Goal: Information Seeking & Learning: Understand process/instructions

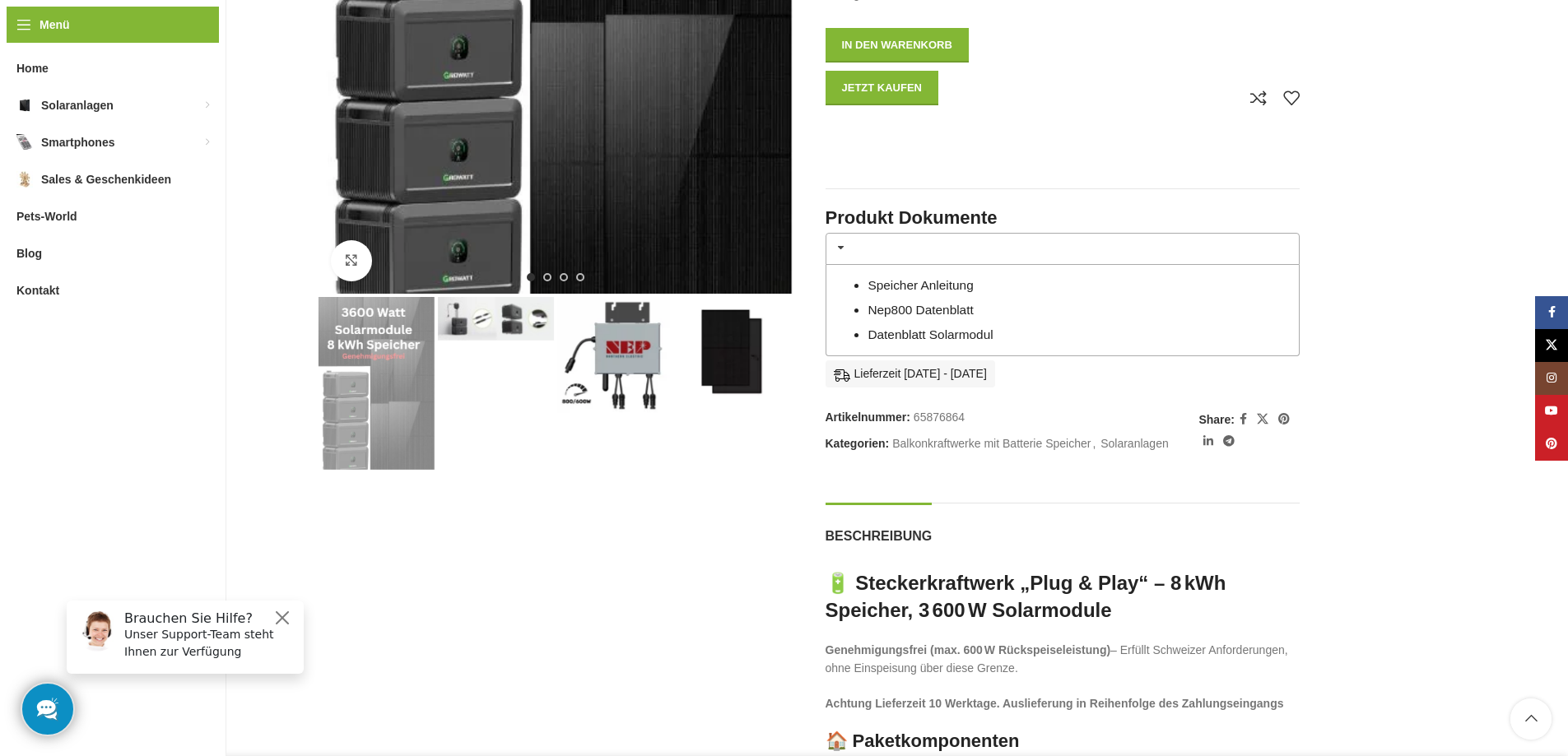
scroll to position [659, 0]
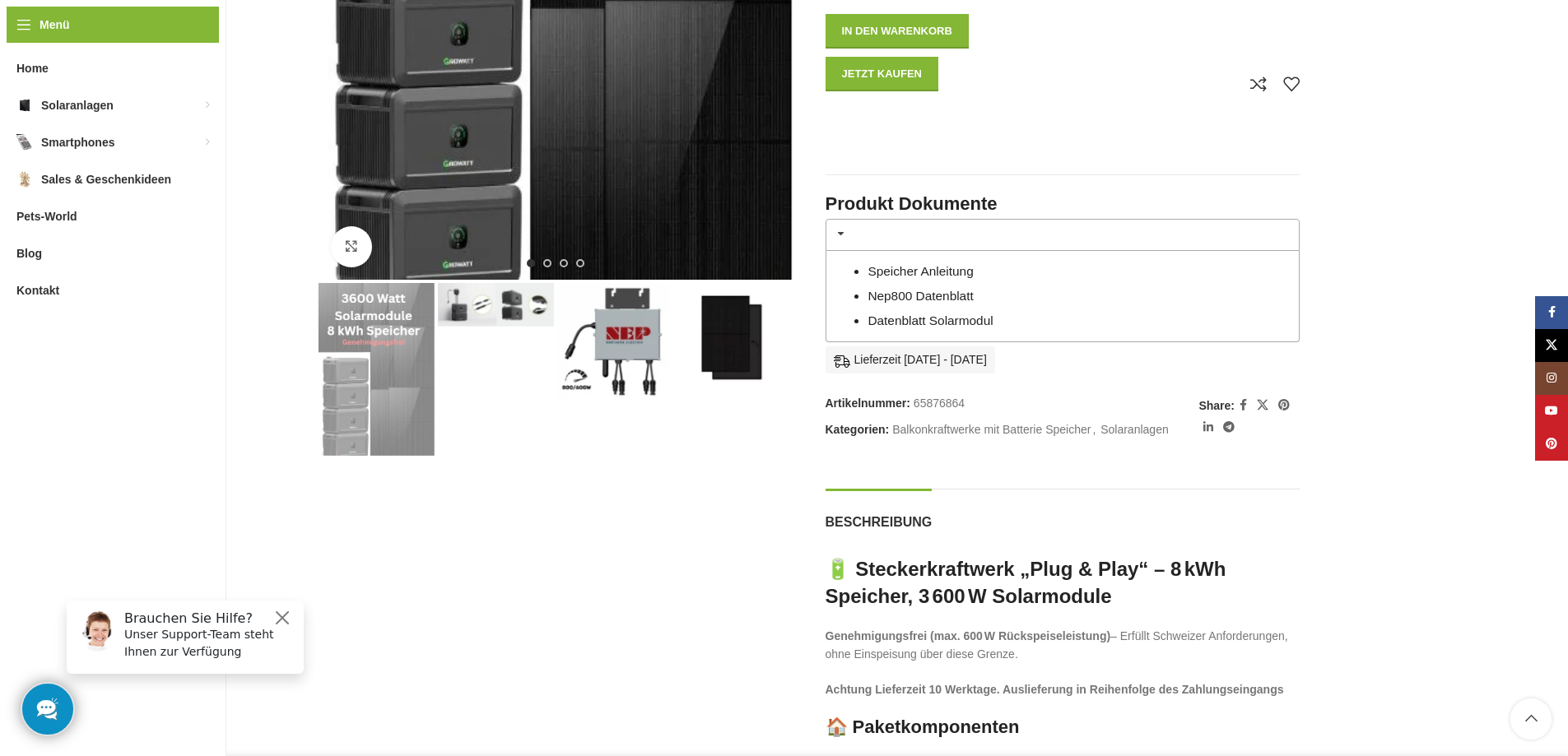
click at [749, 324] on img "4 / 4" at bounding box center [734, 341] width 116 height 116
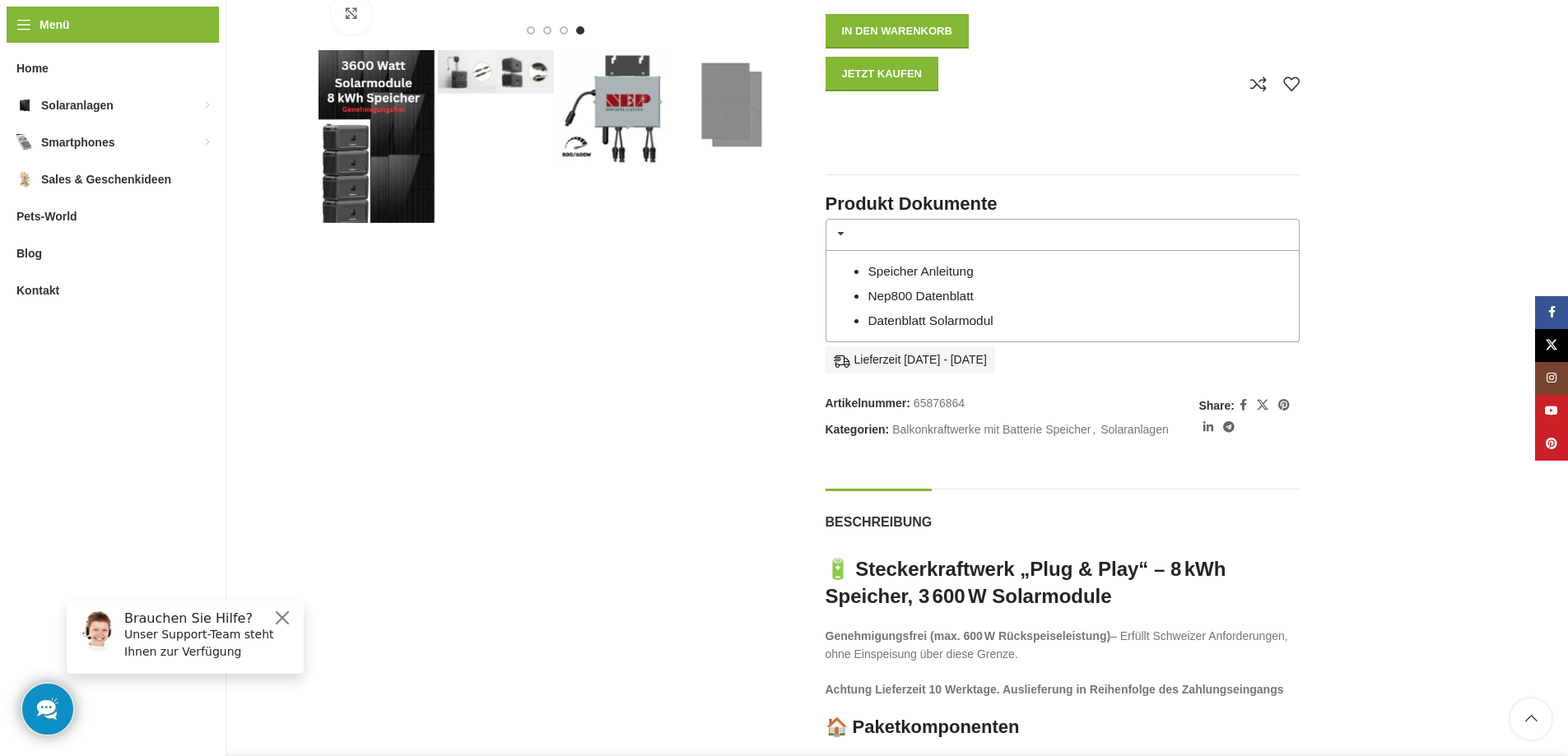
click at [714, 119] on img "4 / 4" at bounding box center [734, 108] width 116 height 116
click at [501, 74] on img "2 / 4" at bounding box center [495, 72] width 116 height 44
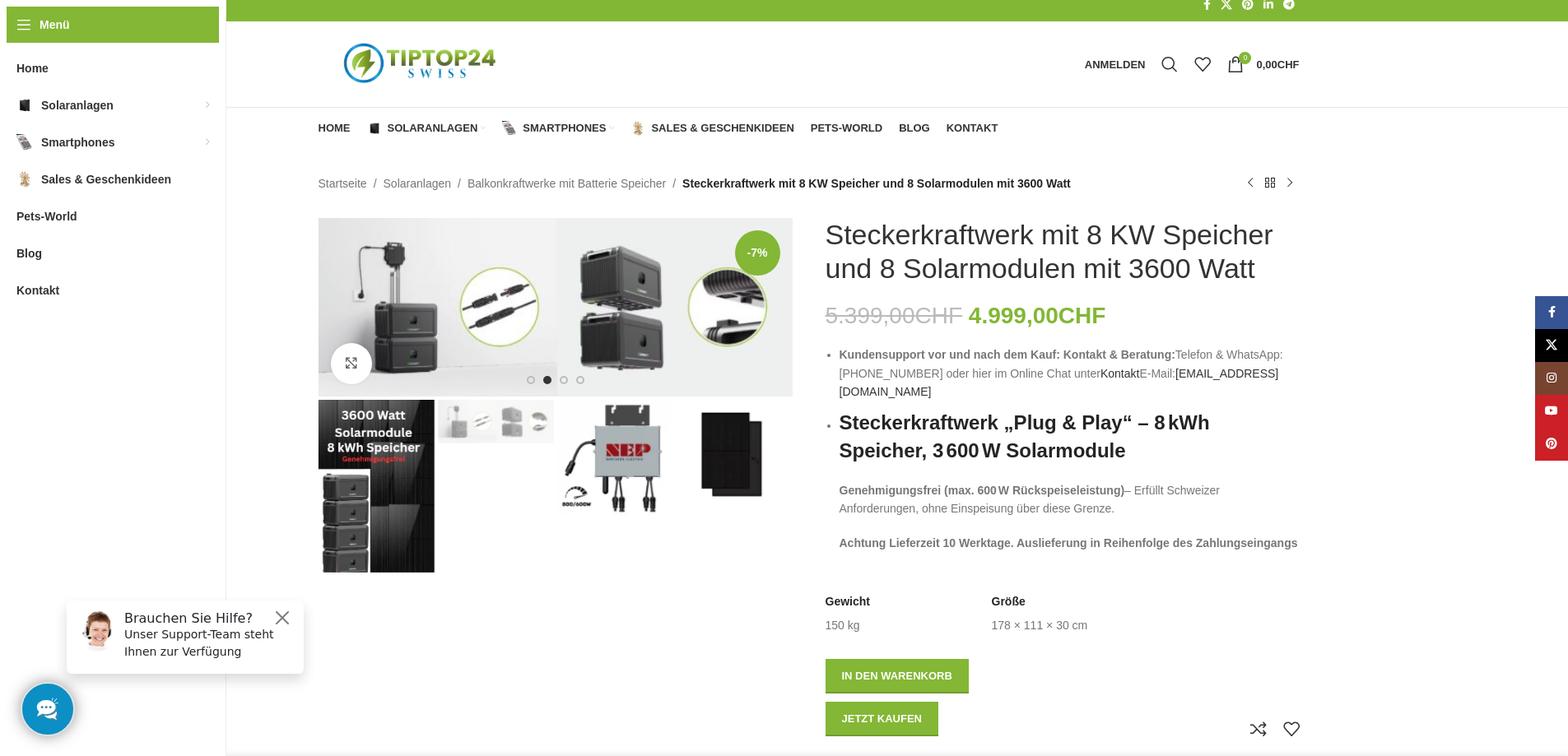
scroll to position [0, 0]
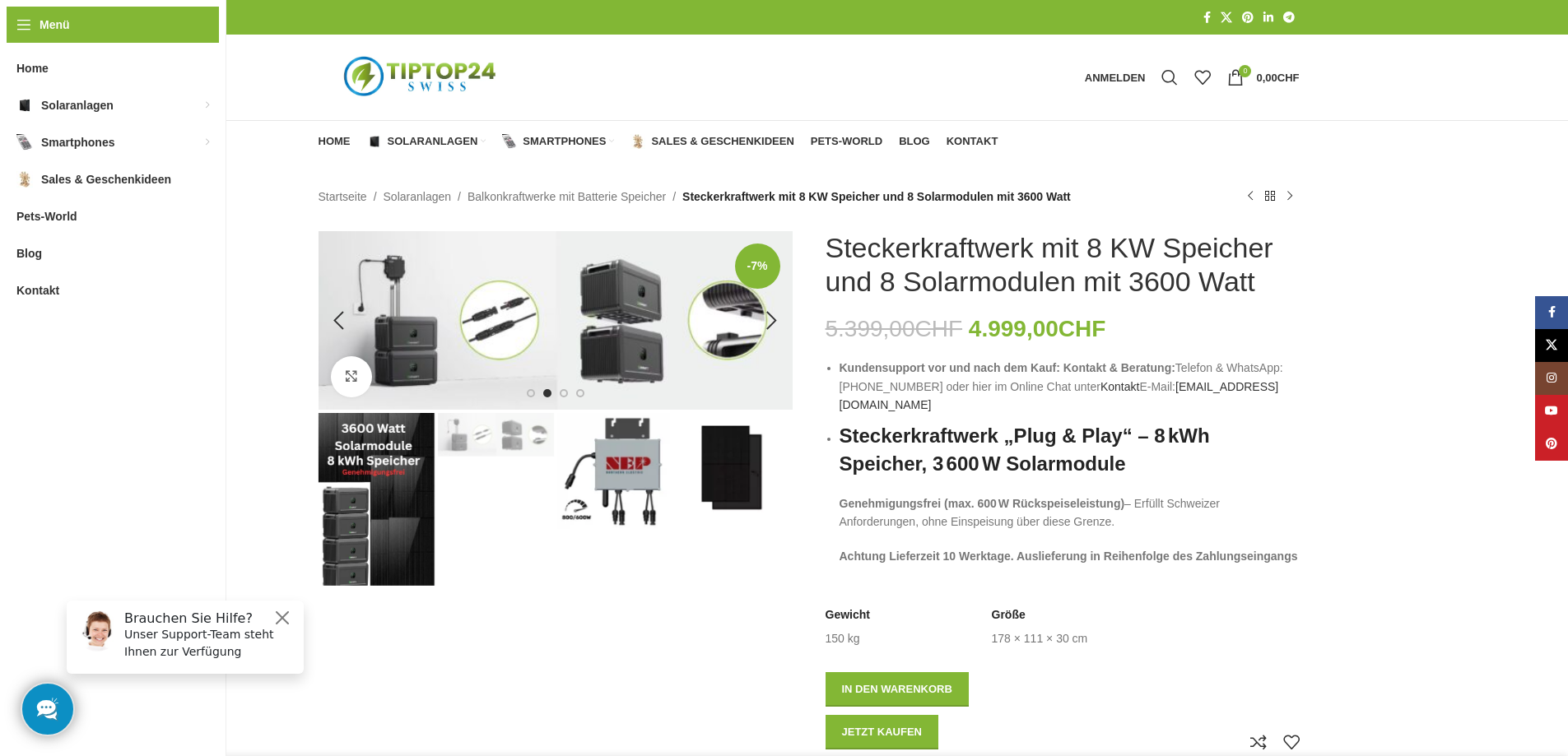
click at [628, 317] on img "2 / 4" at bounding box center [555, 320] width 474 height 179
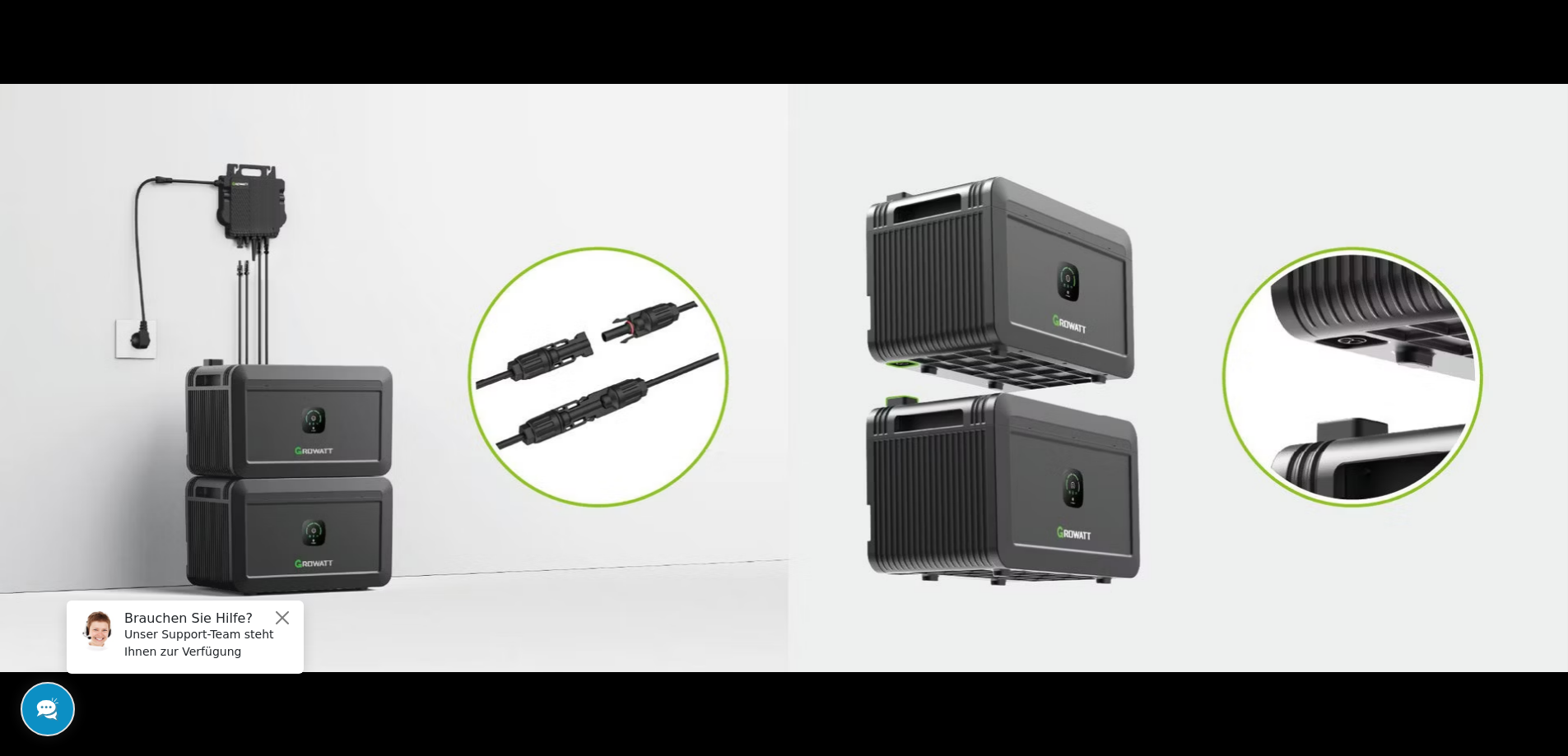
click at [1555, 374] on button at bounding box center [1539, 379] width 58 height 83
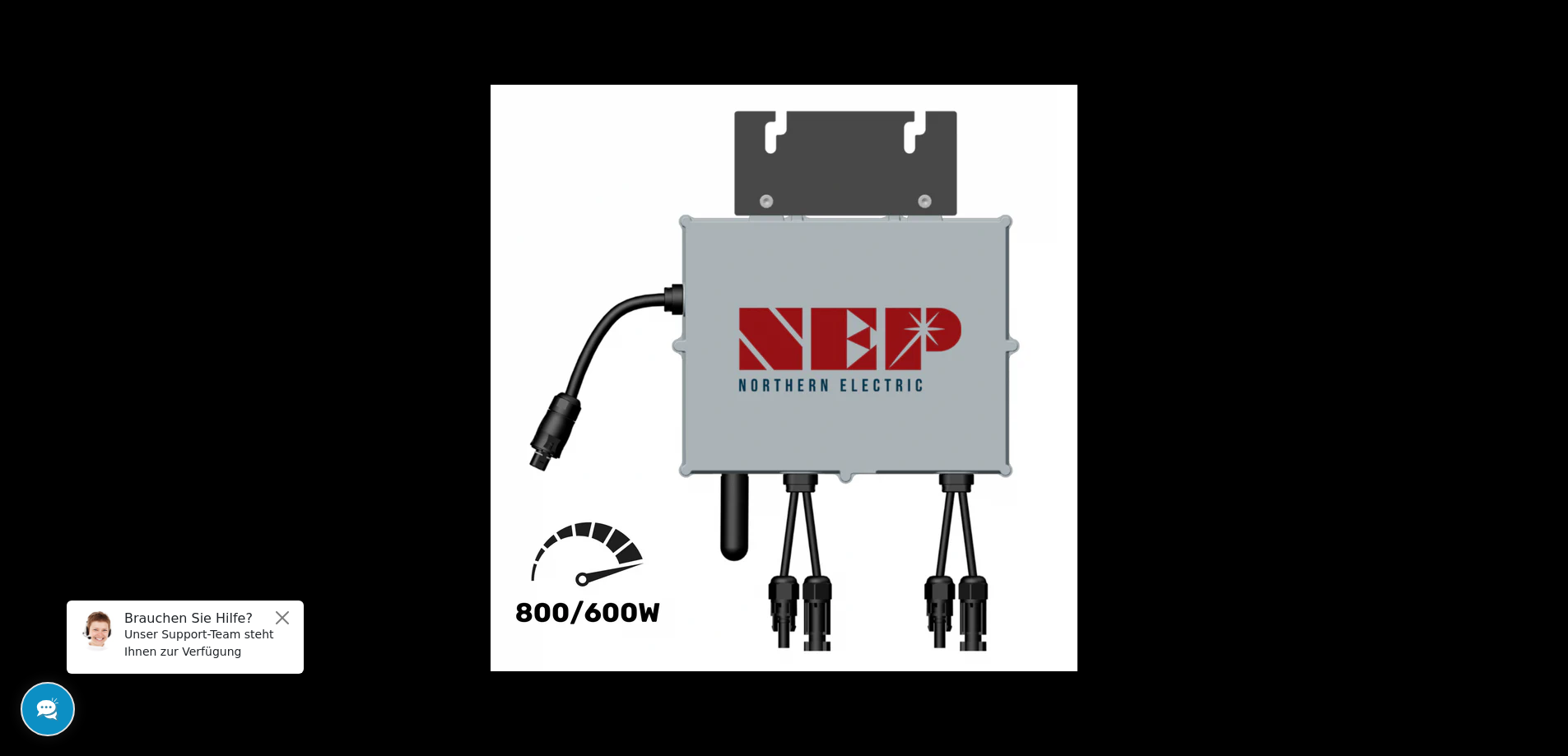
click at [1555, 374] on button at bounding box center [1539, 379] width 58 height 83
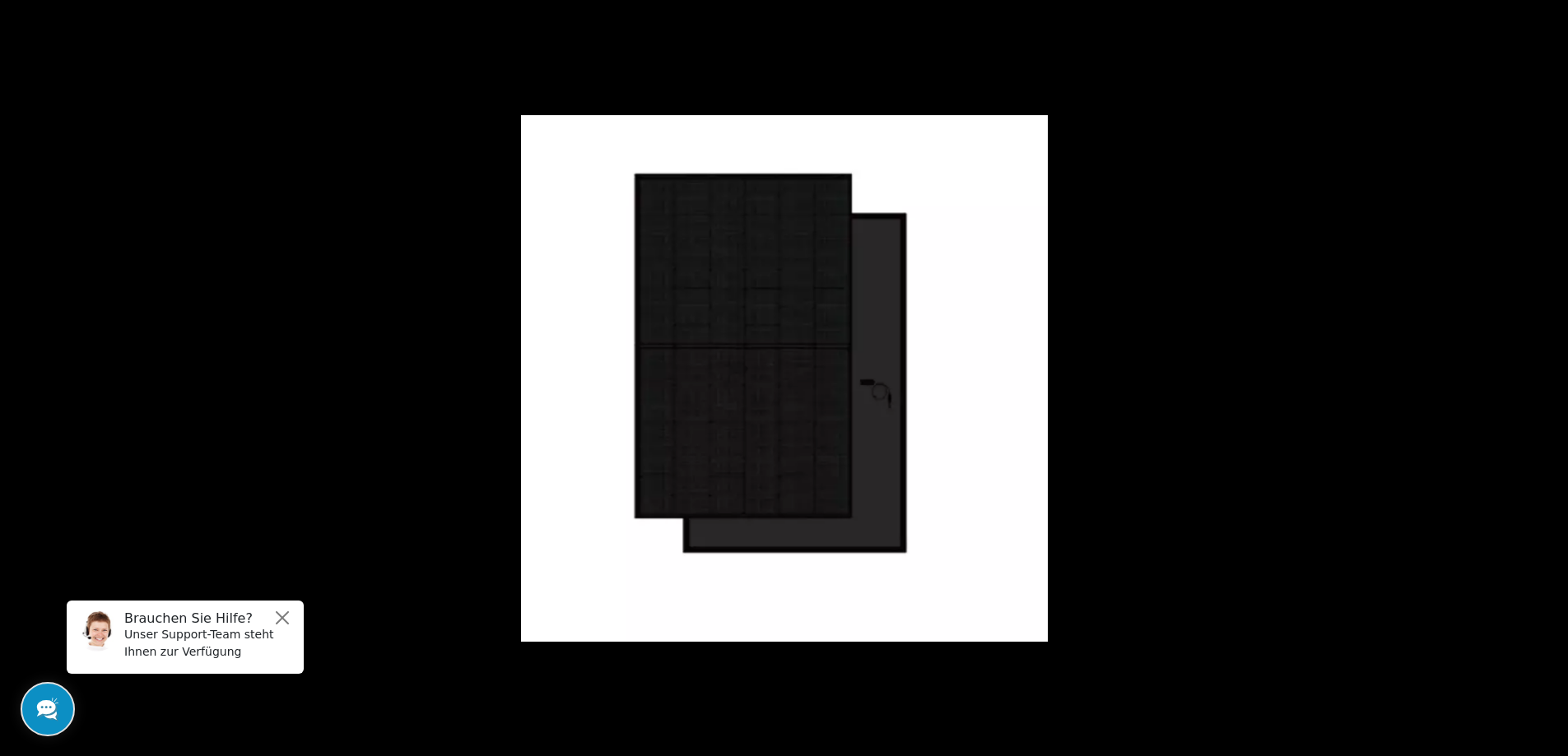
click at [1555, 374] on button at bounding box center [1539, 379] width 58 height 83
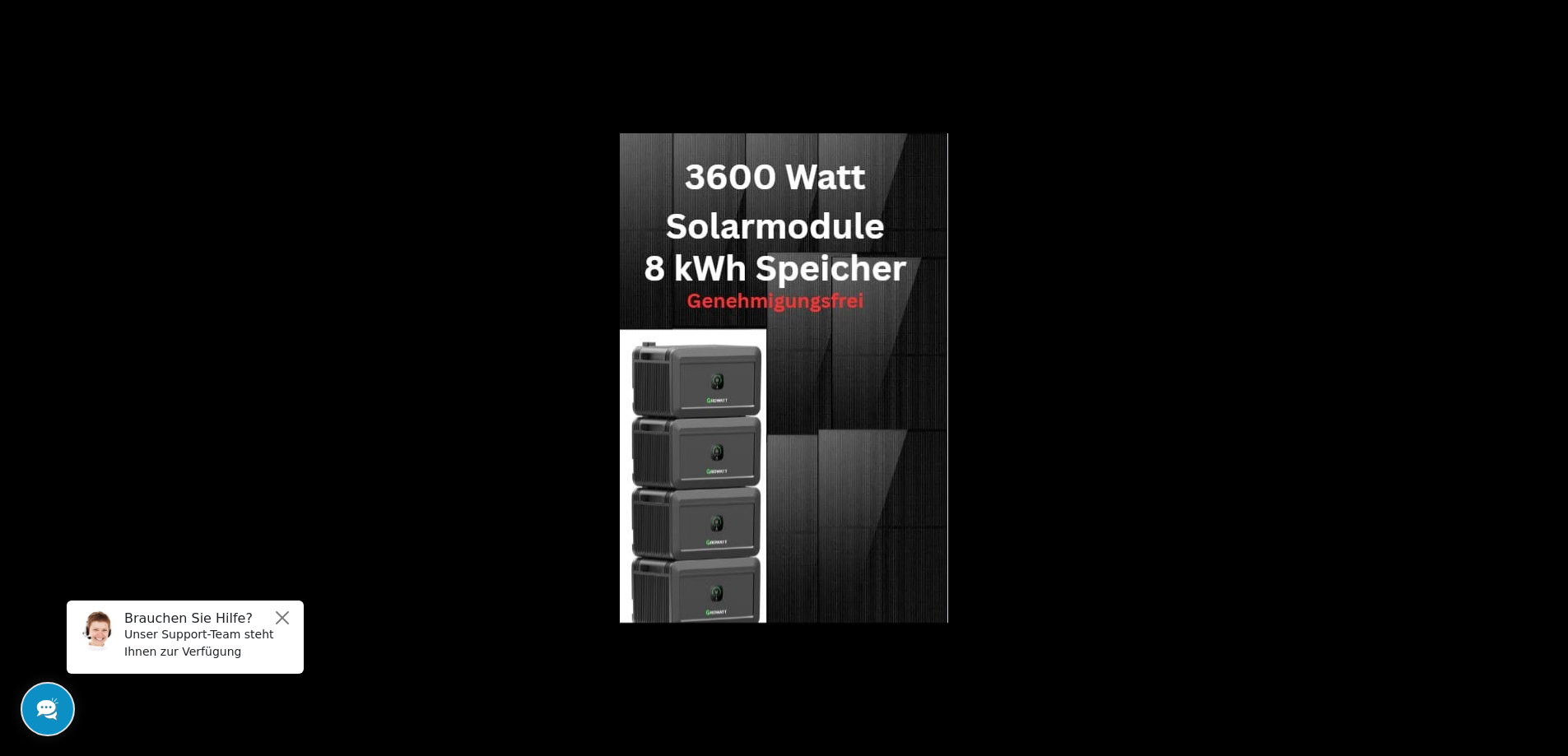
click at [1555, 374] on button at bounding box center [1539, 379] width 58 height 83
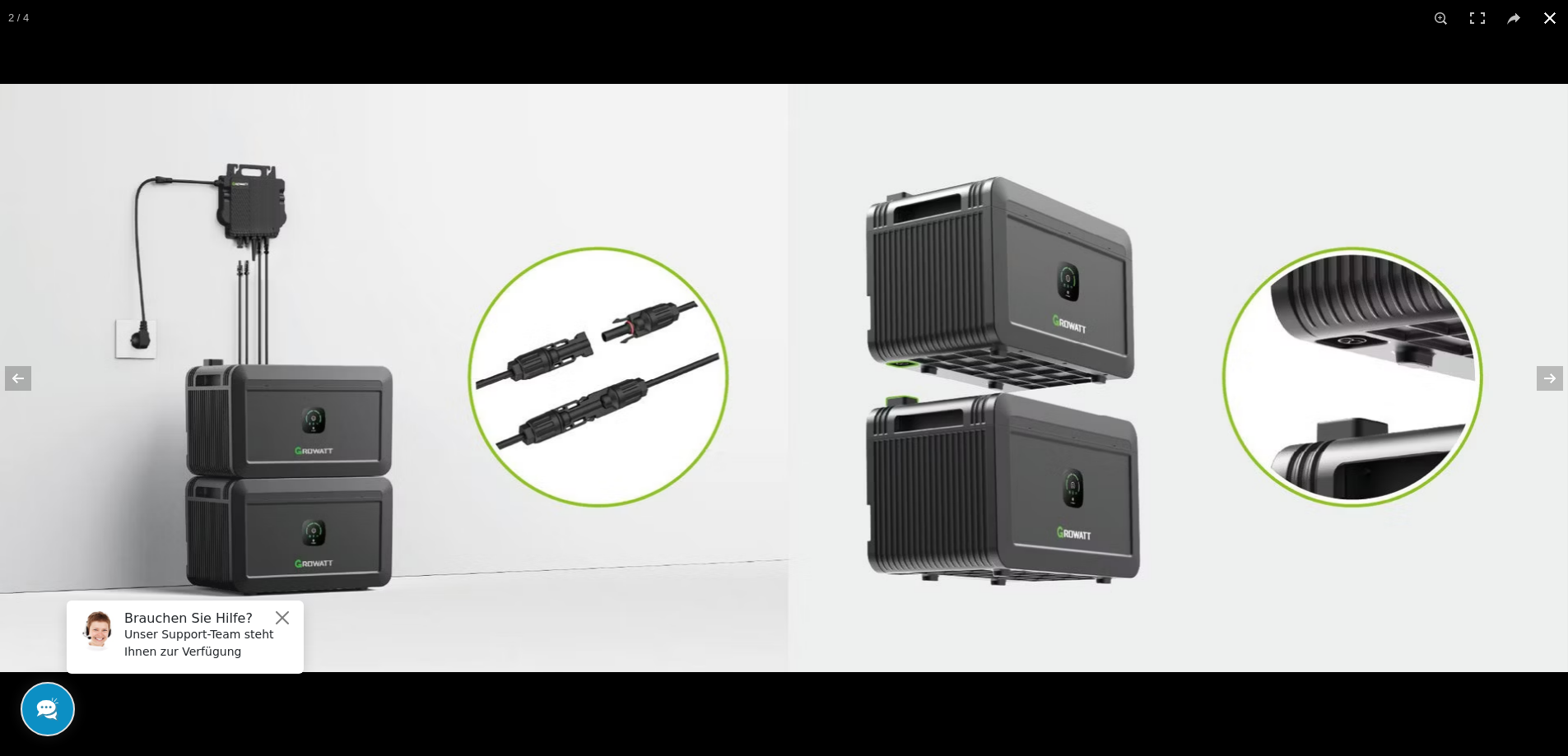
click at [1552, 20] on button at bounding box center [1550, 17] width 36 height 36
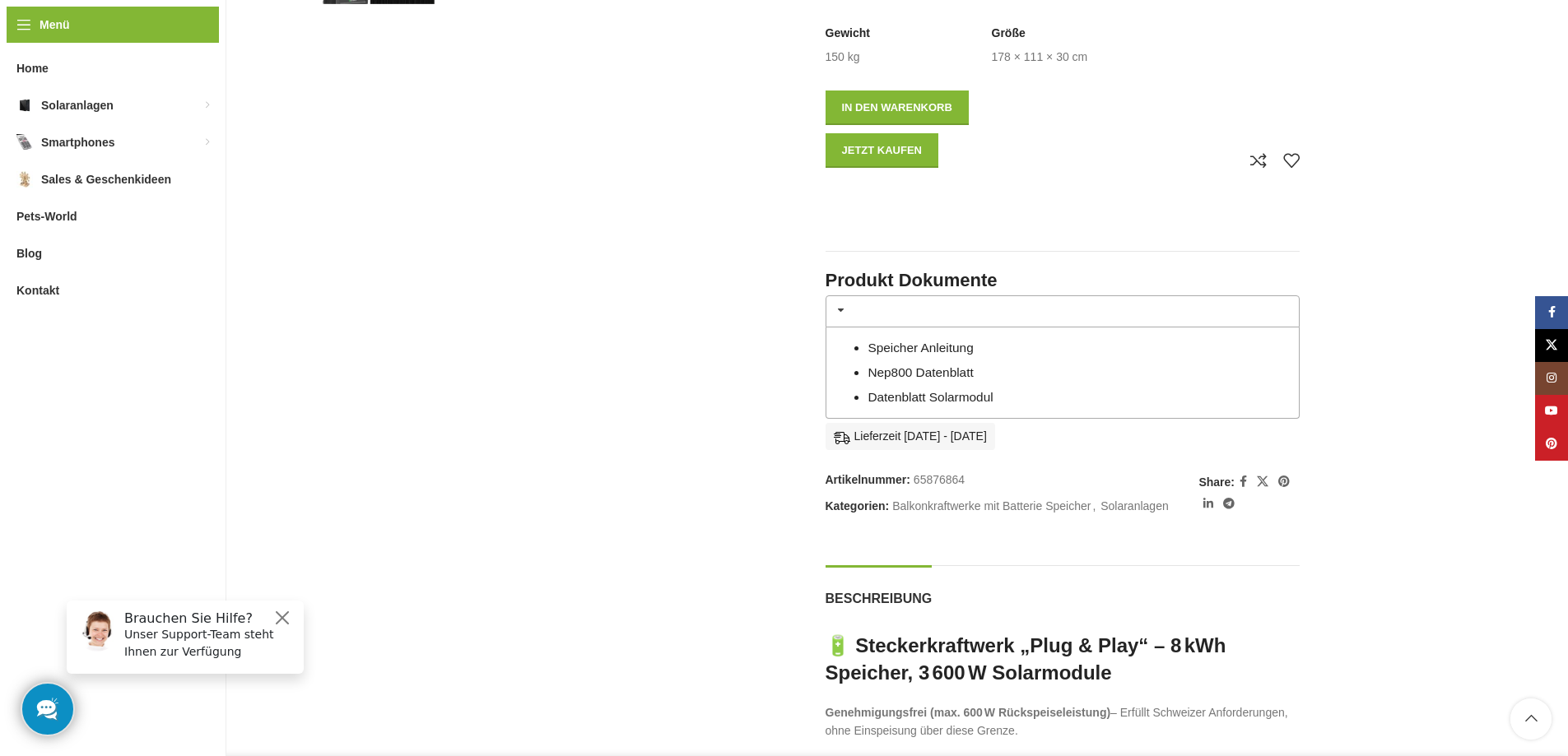
scroll to position [576, 0]
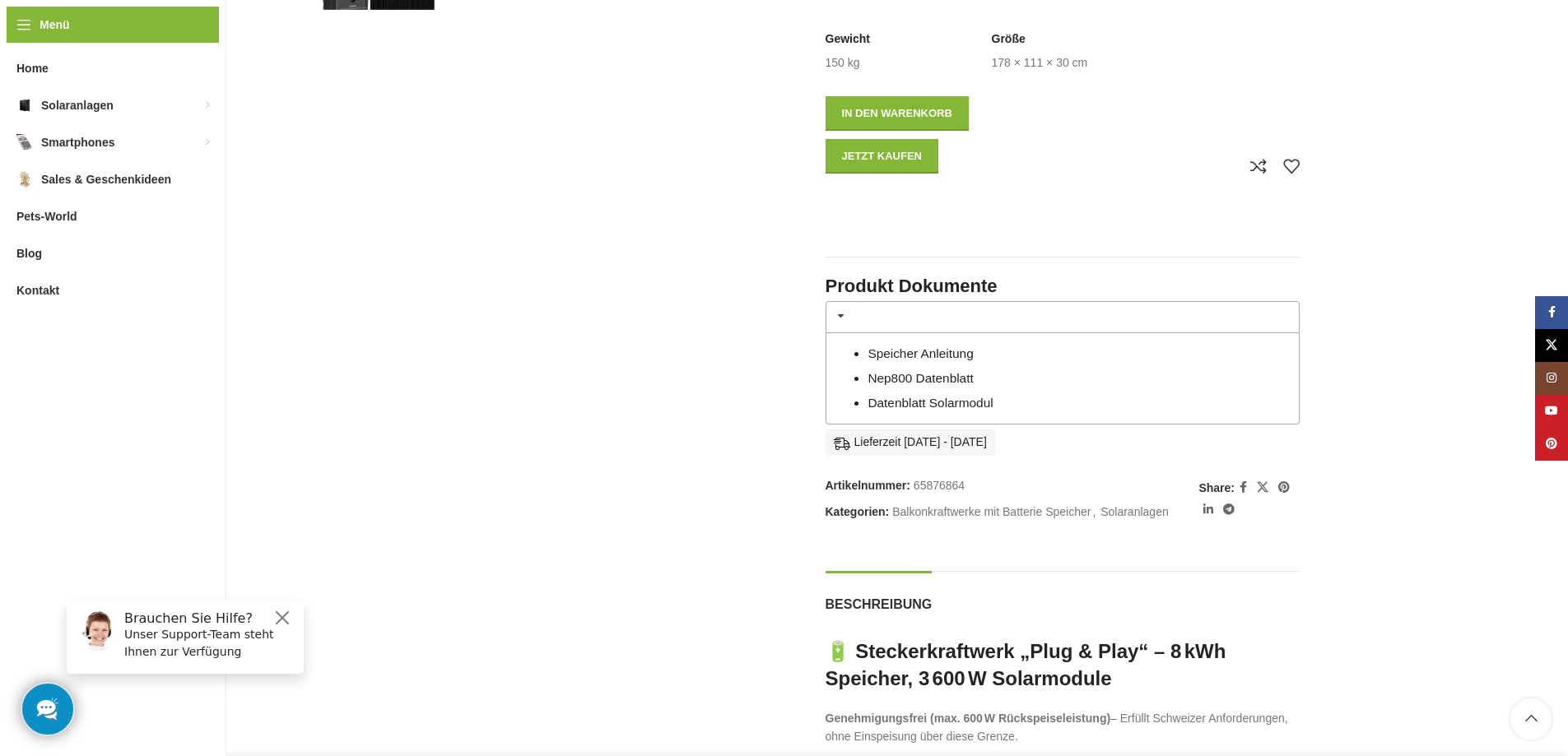
click at [933, 347] on link "Speicher Anleitung" at bounding box center [920, 353] width 106 height 14
